Goal: Information Seeking & Learning: Learn about a topic

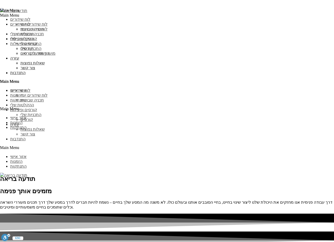
type input "עדכן"
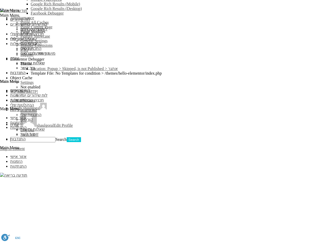
scroll to position [395, 0]
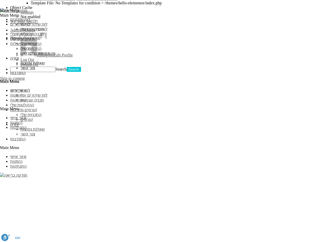
scroll to position [432, 0]
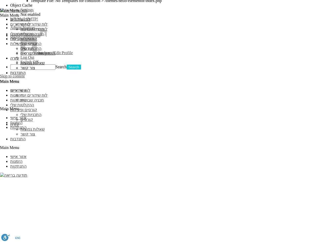
drag, startPoint x: 249, startPoint y: 109, endPoint x: 241, endPoint y: 107, distance: 8.0
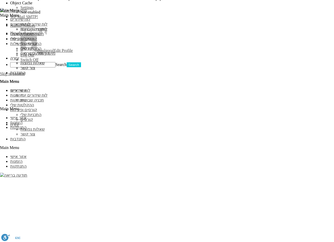
scroll to position [436, 0]
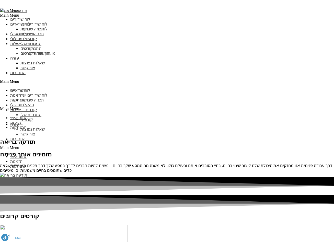
scroll to position [667, 0]
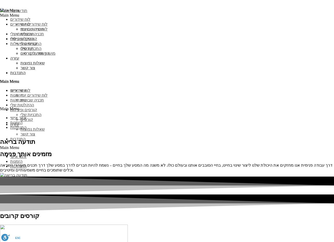
type input "עדכן"
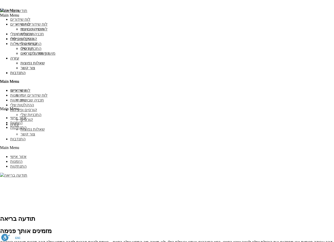
scroll to position [468, 0]
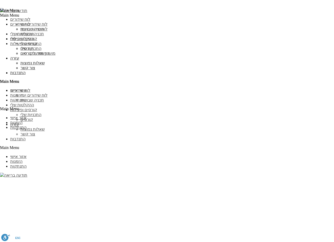
scroll to position [468, 0]
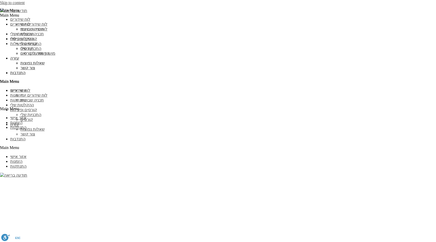
scroll to position [468, 0]
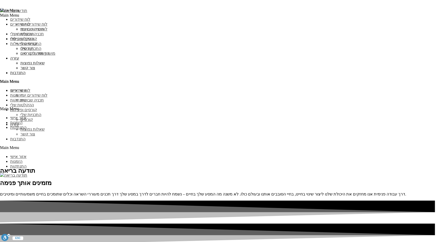
scroll to position [639, 0]
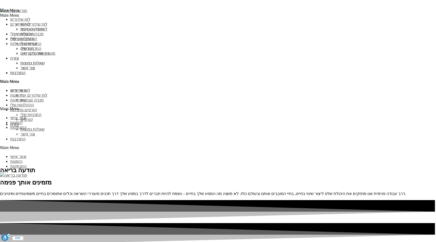
type input "עדכן"
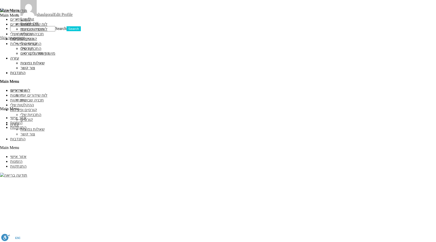
scroll to position [467, 0]
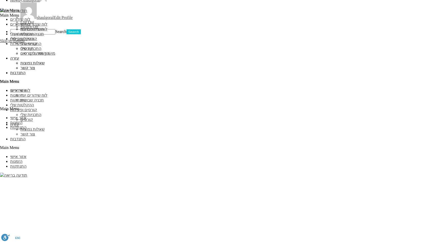
drag, startPoint x: 262, startPoint y: 74, endPoint x: 275, endPoint y: 74, distance: 13.0
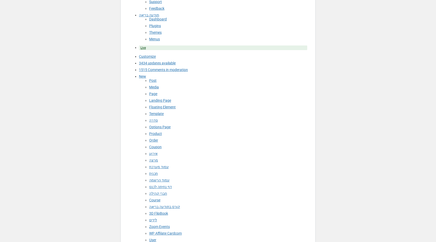
scroll to position [31, 0]
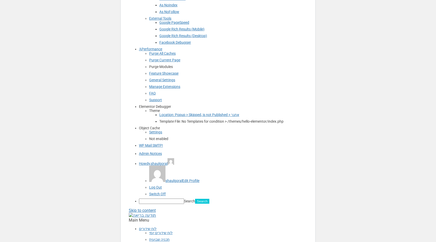
scroll to position [415, 0]
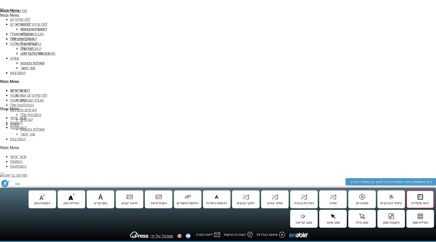
scroll to position [506, 0]
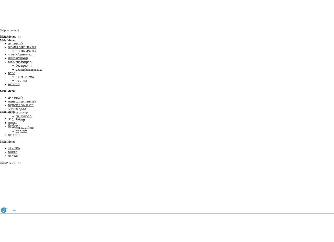
scroll to position [485, 0]
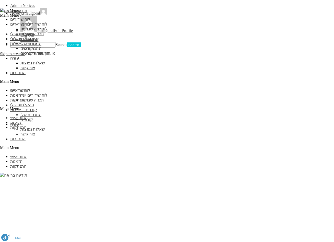
scroll to position [452, 0]
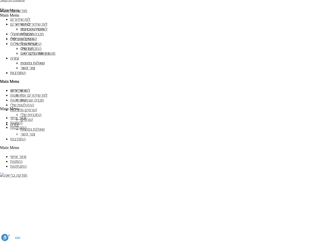
scroll to position [509, 0]
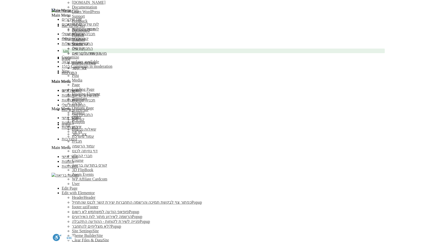
scroll to position [0, 0]
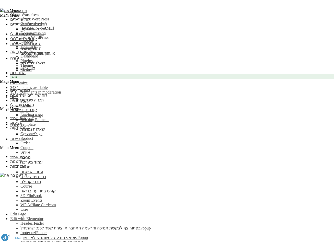
click at [10, 12] on span "Toolbar" at bounding box center [10, 14] width 0 height 4
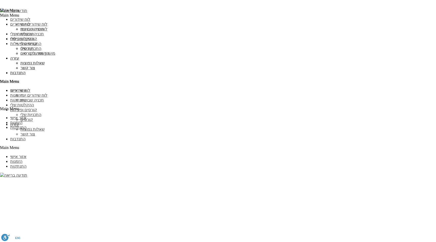
scroll to position [490, 0]
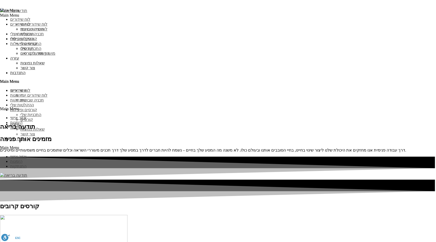
scroll to position [741, 0]
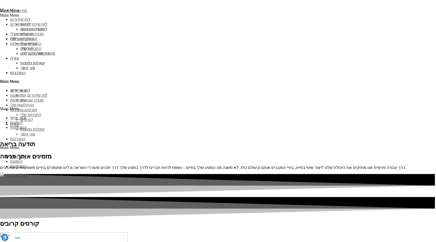
scroll to position [664, 0]
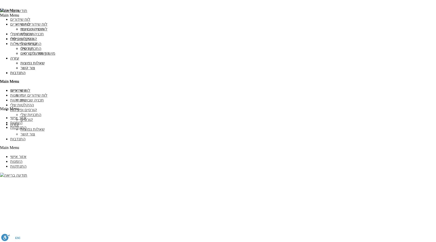
scroll to position [540, 0]
